Goal: Find specific page/section

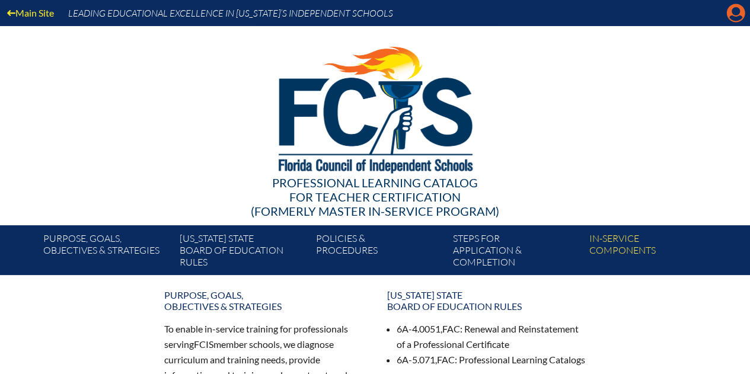
click at [736, 17] on icon "Manage account" at bounding box center [735, 13] width 19 height 19
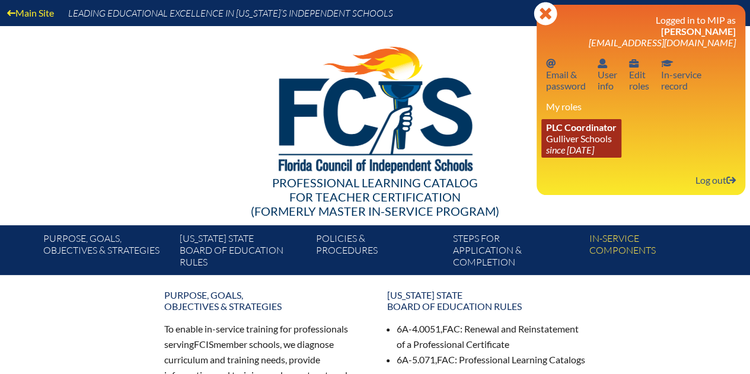
click at [588, 146] on icon "since [DATE]" at bounding box center [570, 149] width 48 height 11
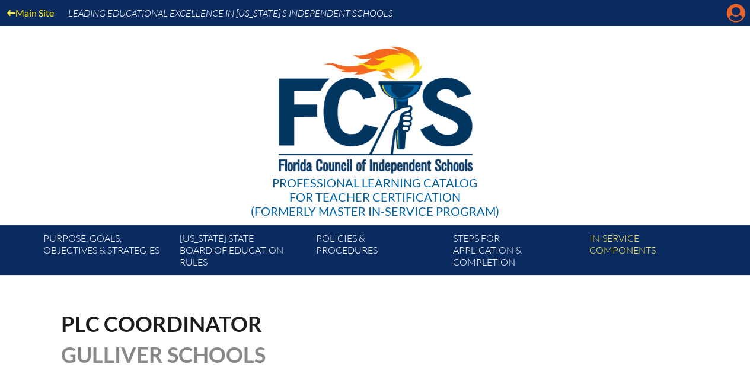
click at [735, 15] on icon at bounding box center [736, 13] width 18 height 18
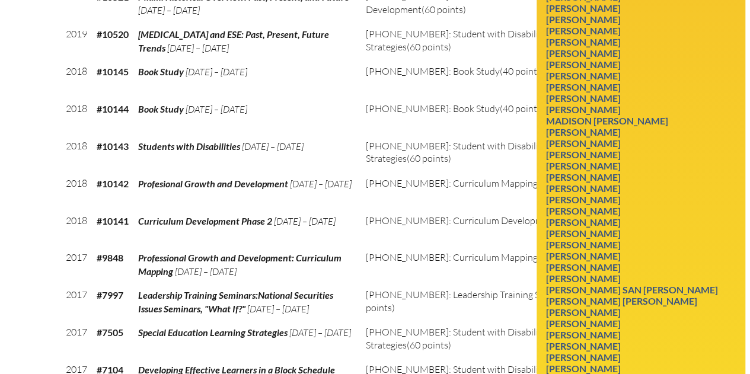
scroll to position [2622, 0]
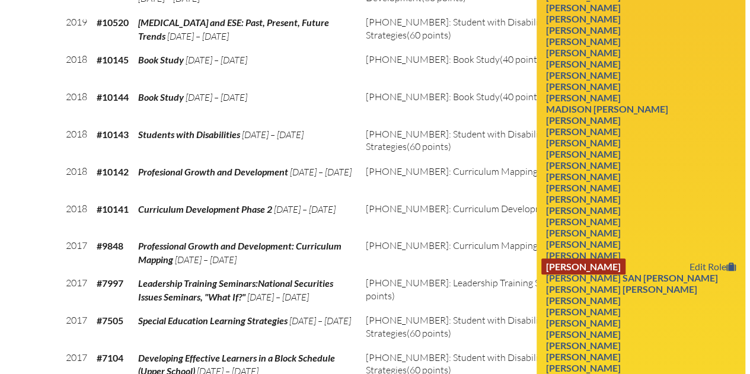
click at [582, 275] on link "Cristina Chomat Salup" at bounding box center [583, 267] width 84 height 16
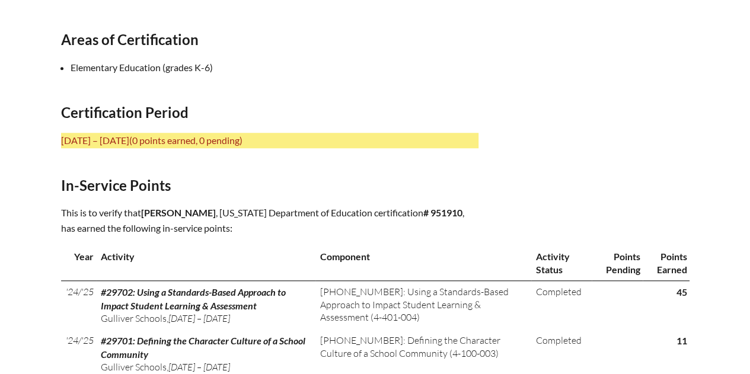
scroll to position [474, 0]
